Goal: Task Accomplishment & Management: Manage account settings

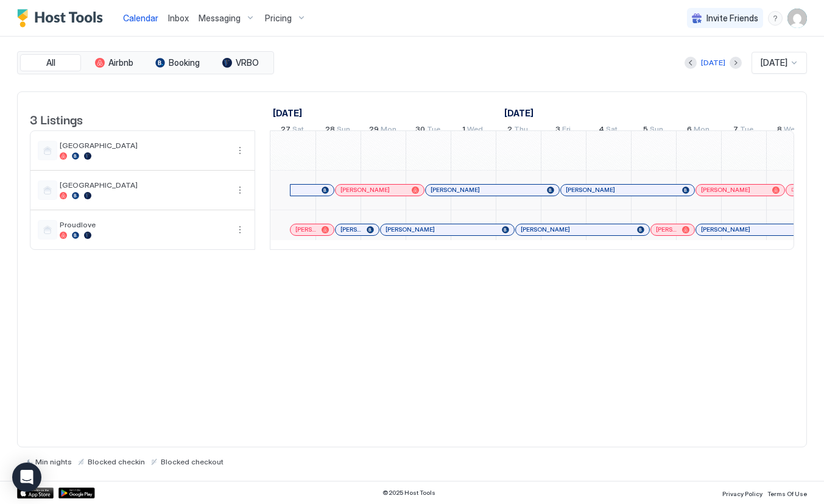
scroll to position [0, 676]
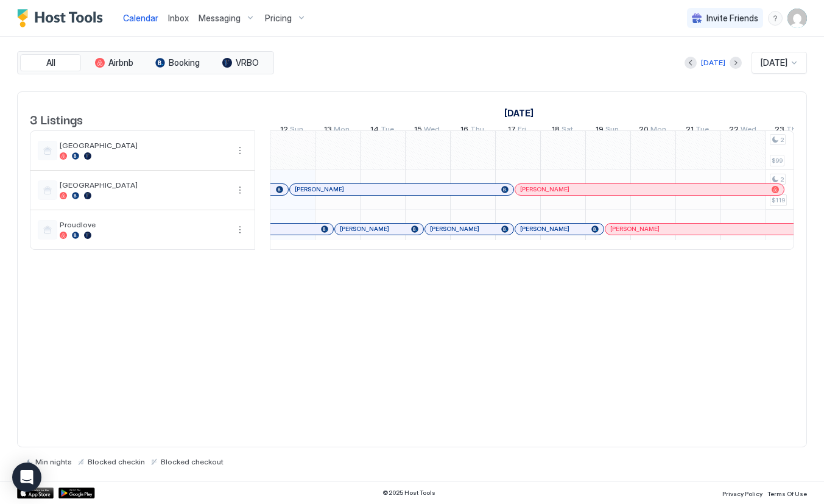
click at [239, 19] on span "Messaging" at bounding box center [219, 18] width 42 height 11
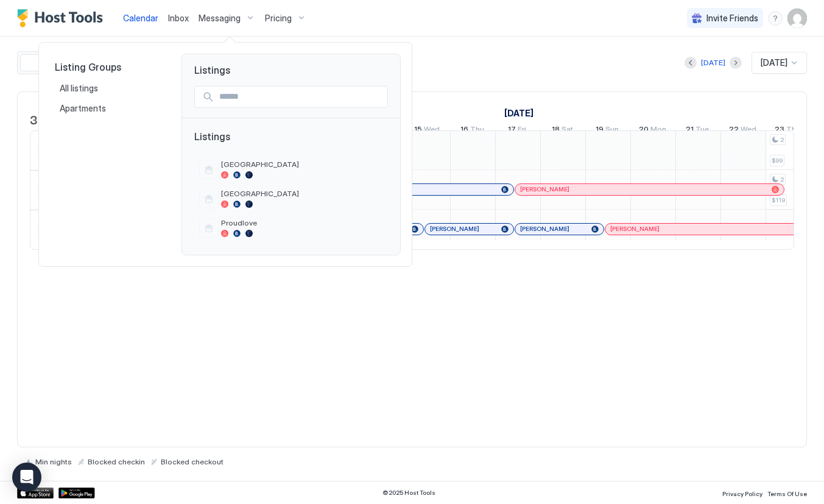
click at [147, 20] on div at bounding box center [412, 252] width 824 height 504
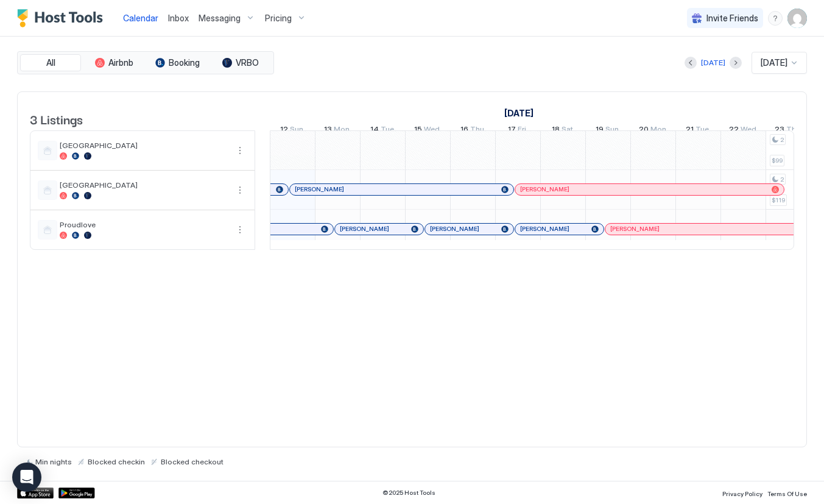
click at [147, 20] on span "Calendar" at bounding box center [140, 18] width 35 height 10
click at [300, 23] on div "Pricing" at bounding box center [285, 18] width 51 height 21
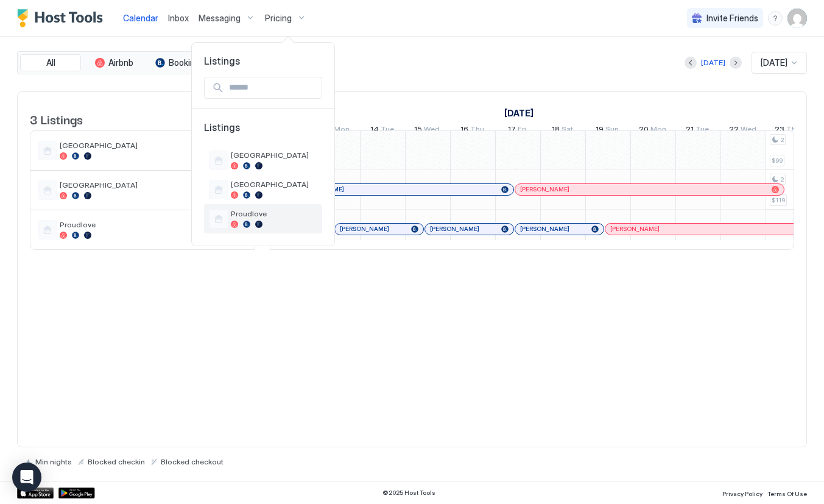
click at [279, 215] on span "Proudlove" at bounding box center [274, 213] width 86 height 9
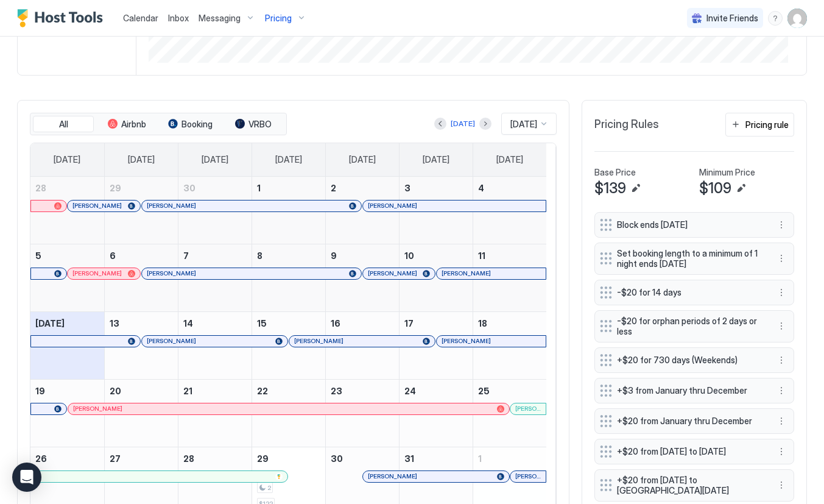
scroll to position [292, 0]
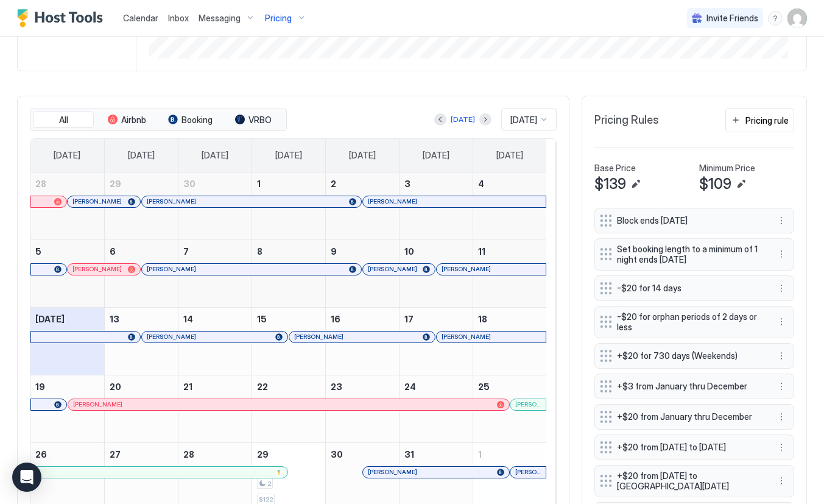
click at [539, 119] on div at bounding box center [544, 119] width 10 height 10
click at [522, 168] on span "[DATE]" at bounding box center [522, 166] width 24 height 9
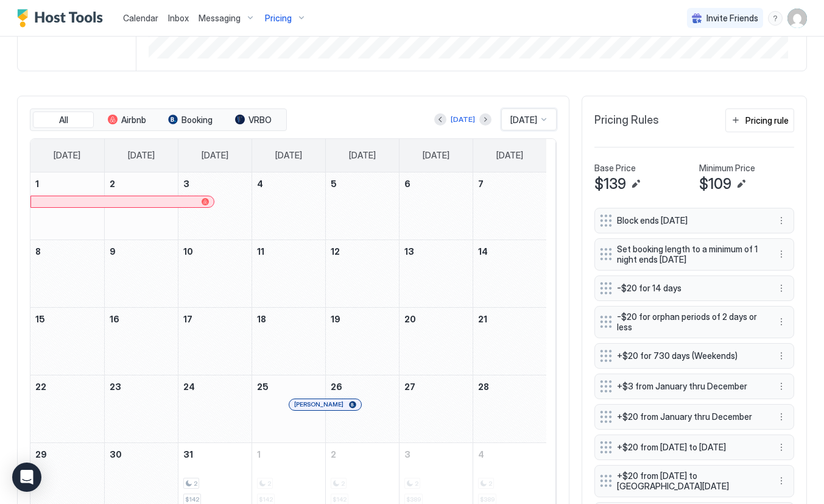
scroll to position [365, 0]
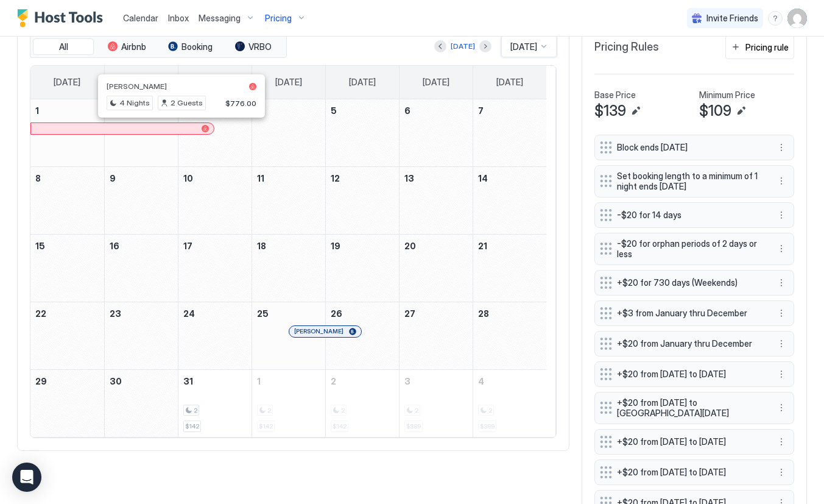
click at [176, 128] on div at bounding box center [176, 129] width 10 height 10
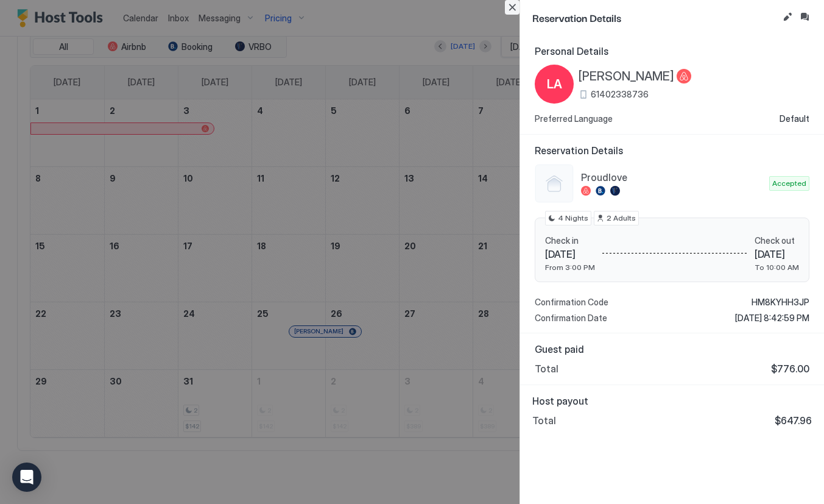
click at [513, 13] on button "Close" at bounding box center [512, 7] width 15 height 15
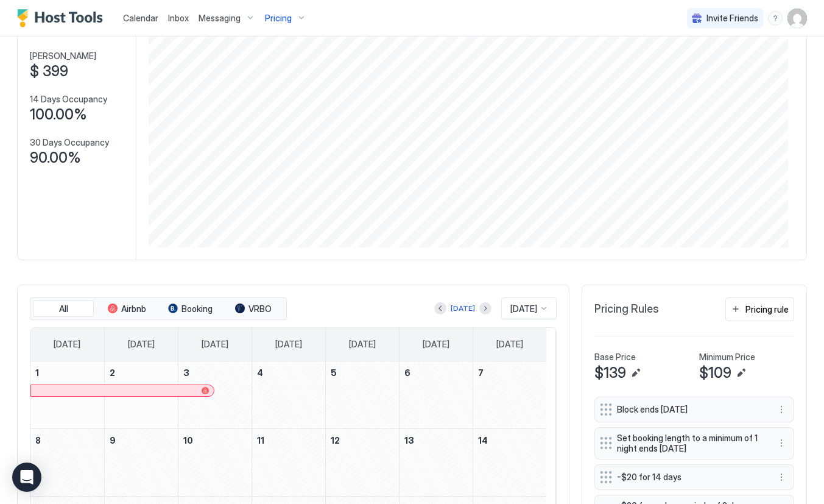
scroll to position [0, 0]
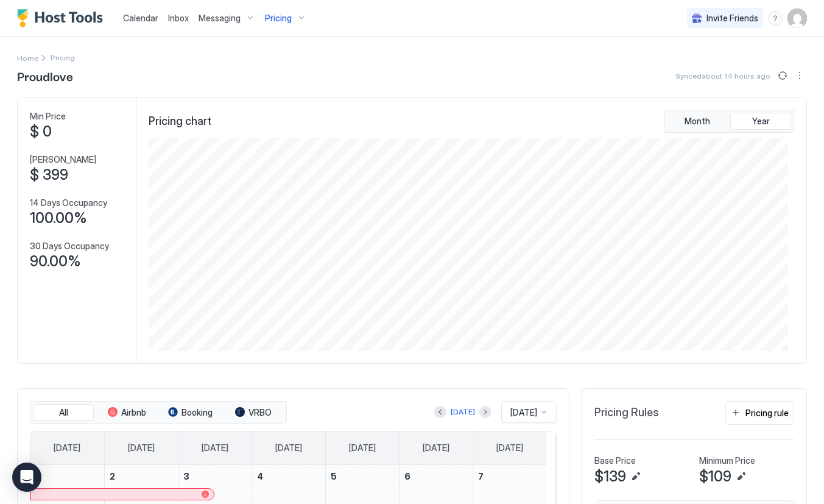
click at [293, 19] on div "Pricing" at bounding box center [285, 18] width 51 height 21
click at [272, 189] on div "[GEOGRAPHIC_DATA]" at bounding box center [274, 189] width 86 height 19
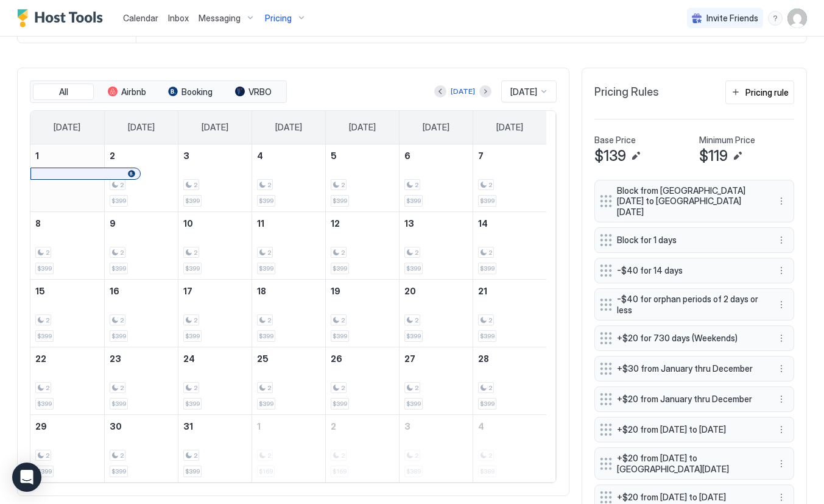
scroll to position [292, 0]
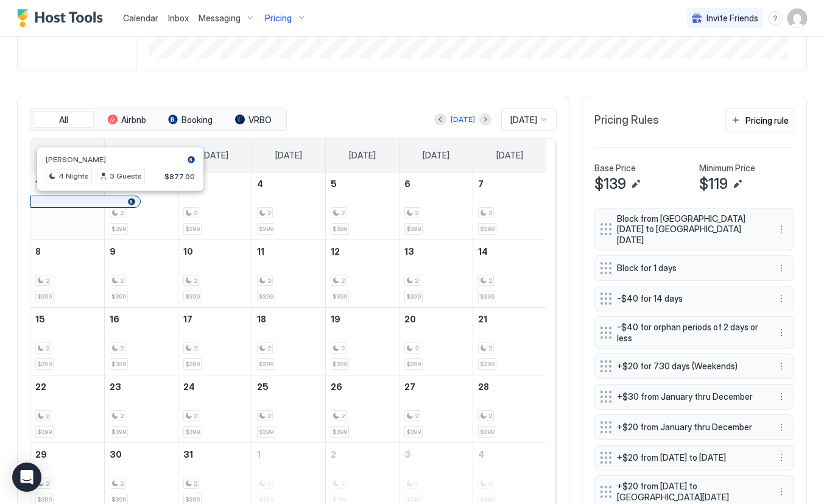
click at [108, 205] on div at bounding box center [109, 202] width 10 height 10
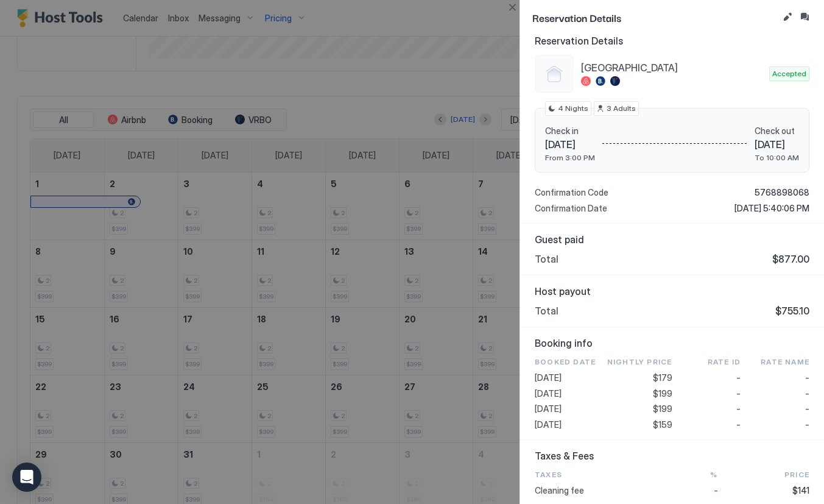
scroll to position [0, 0]
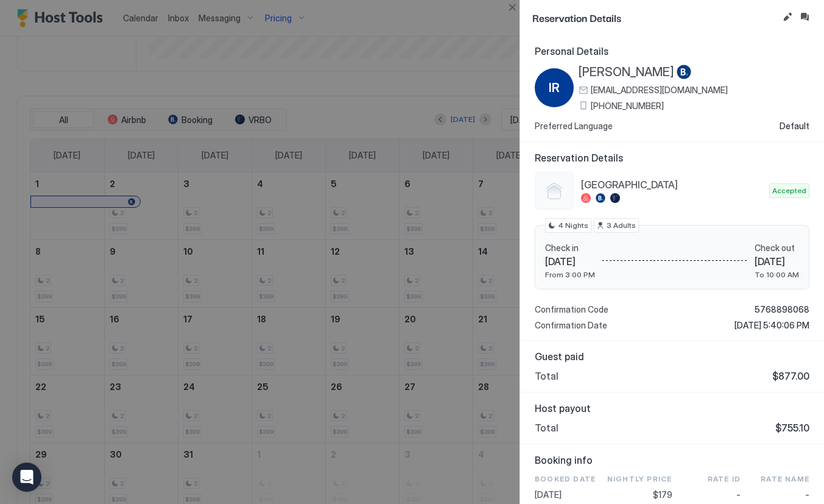
click at [426, 88] on div at bounding box center [412, 252] width 824 height 504
